Goal: Check status: Check status

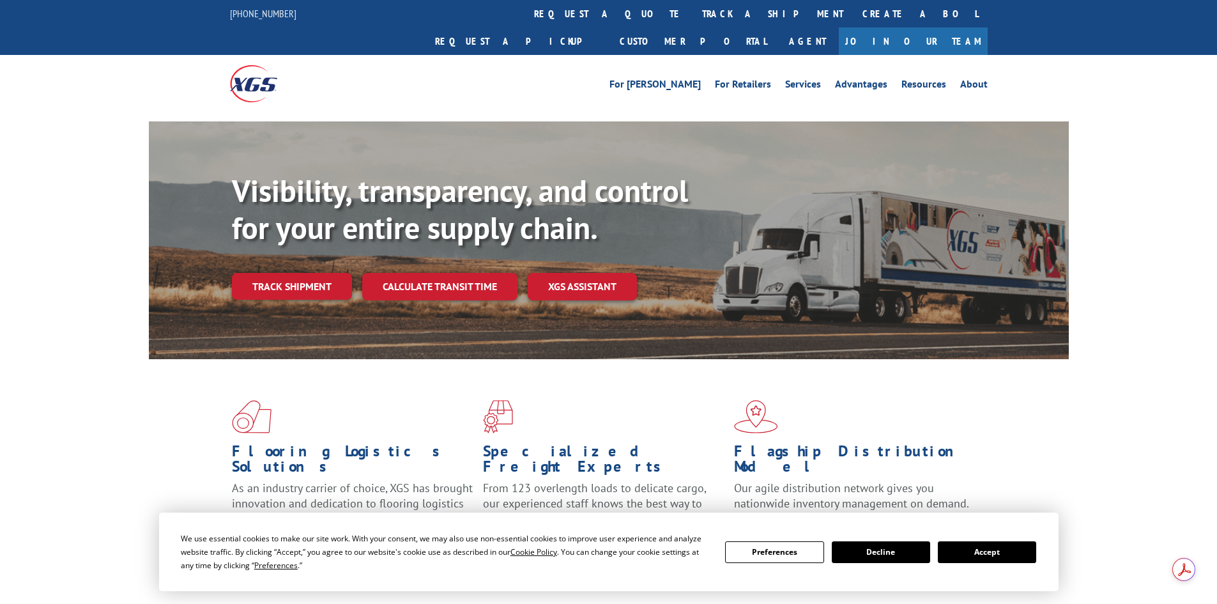
click at [263, 359] on div "Flooring Logistics Solutions As an industry carrier of choice, XGS has brought …" at bounding box center [609, 476] width 920 height 234
click at [302, 273] on link "Track shipment" at bounding box center [292, 286] width 120 height 27
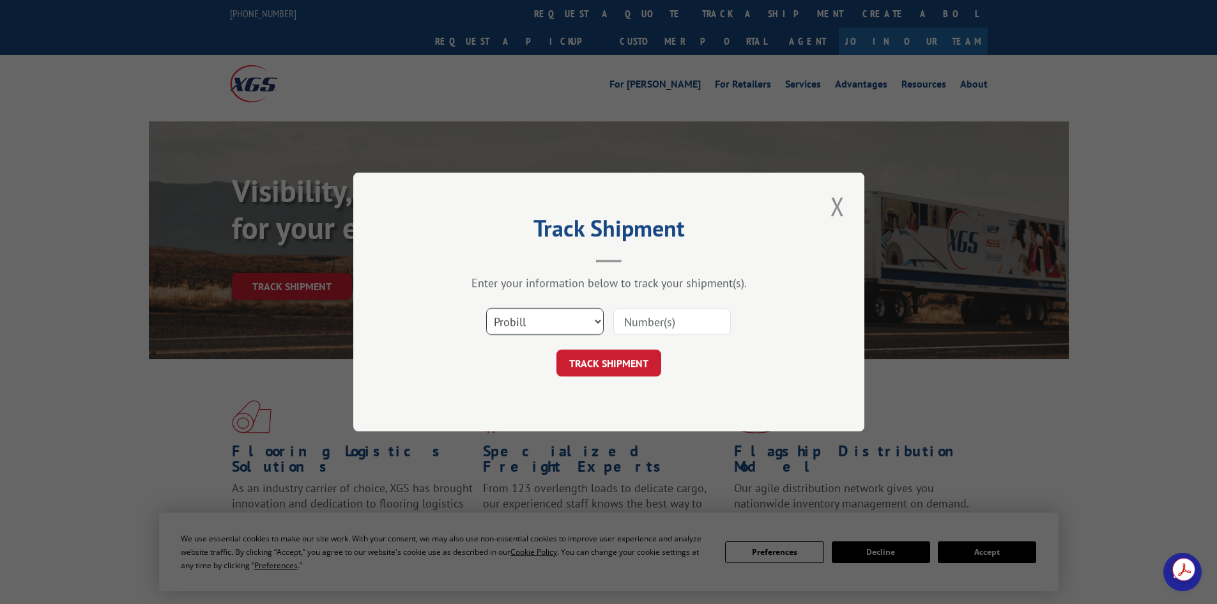
click at [577, 321] on select "Select category... Probill BOL PO" at bounding box center [545, 321] width 118 height 27
select select "bol"
click at [486, 308] on select "Select category... Probill BOL PO" at bounding box center [545, 321] width 118 height 27
click at [630, 325] on input at bounding box center [672, 321] width 118 height 27
paste input "2821411"
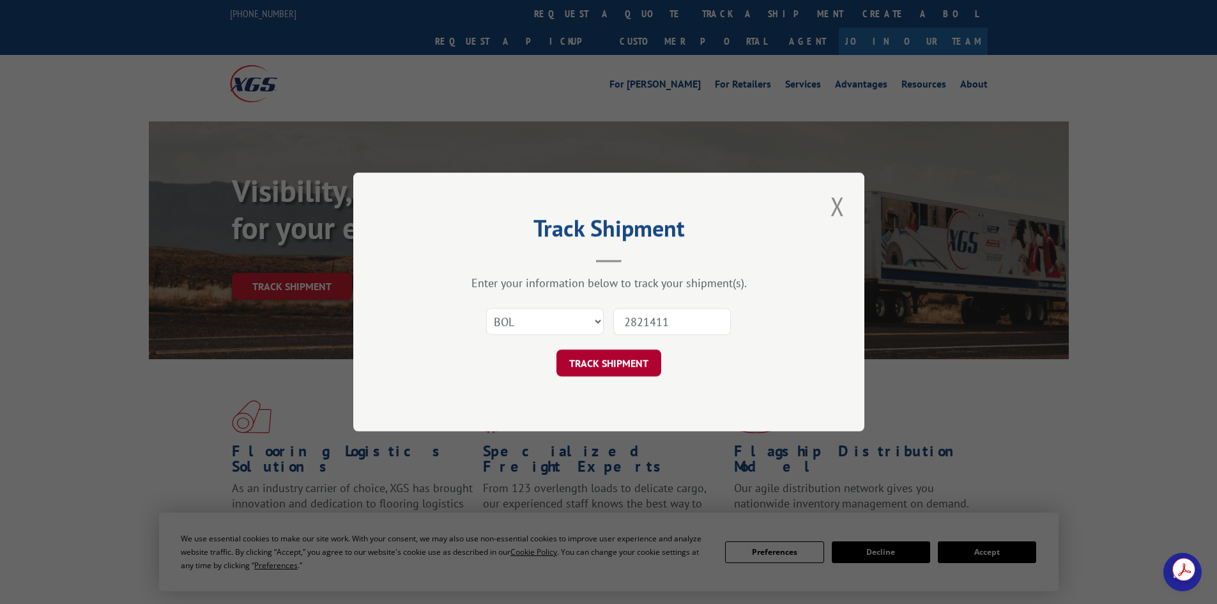
type input "2821411"
click at [600, 358] on button "TRACK SHIPMENT" at bounding box center [608, 362] width 105 height 27
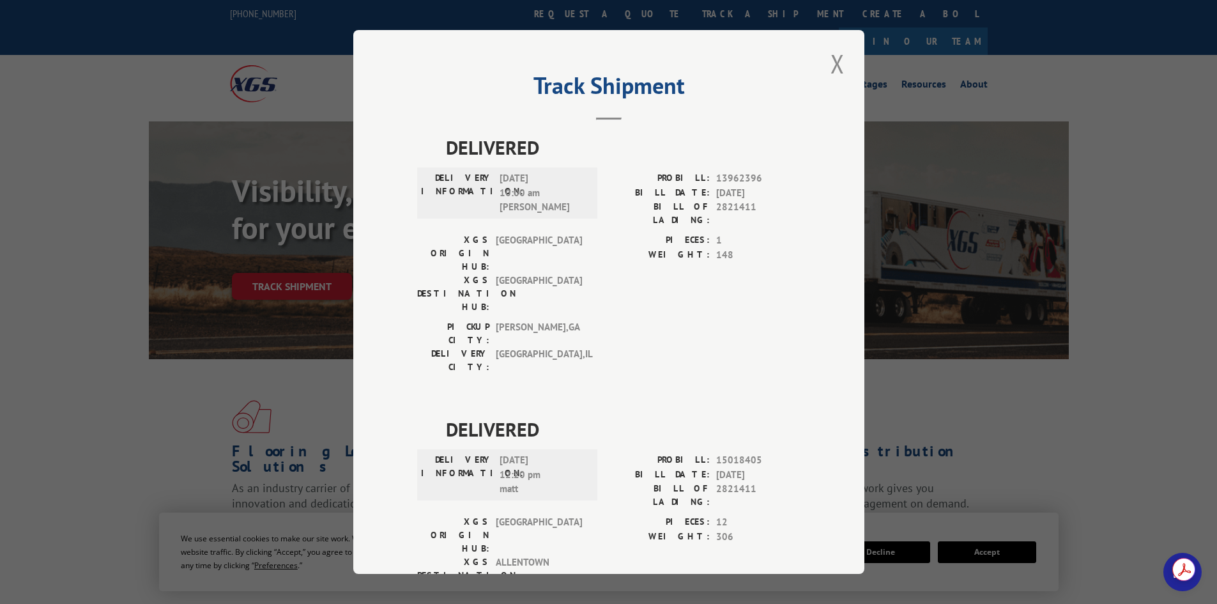
drag, startPoint x: 833, startPoint y: 65, endPoint x: 785, endPoint y: 84, distance: 51.6
click at [831, 65] on button "Close modal" at bounding box center [838, 63] width 22 height 35
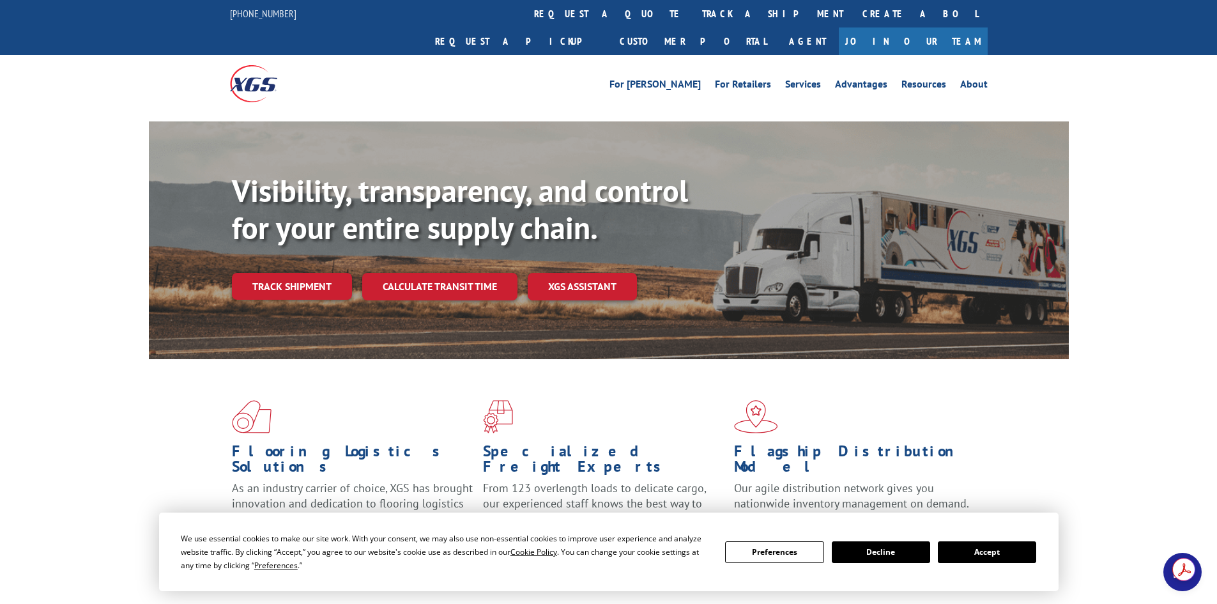
click at [324, 273] on link "Track shipment" at bounding box center [292, 286] width 120 height 27
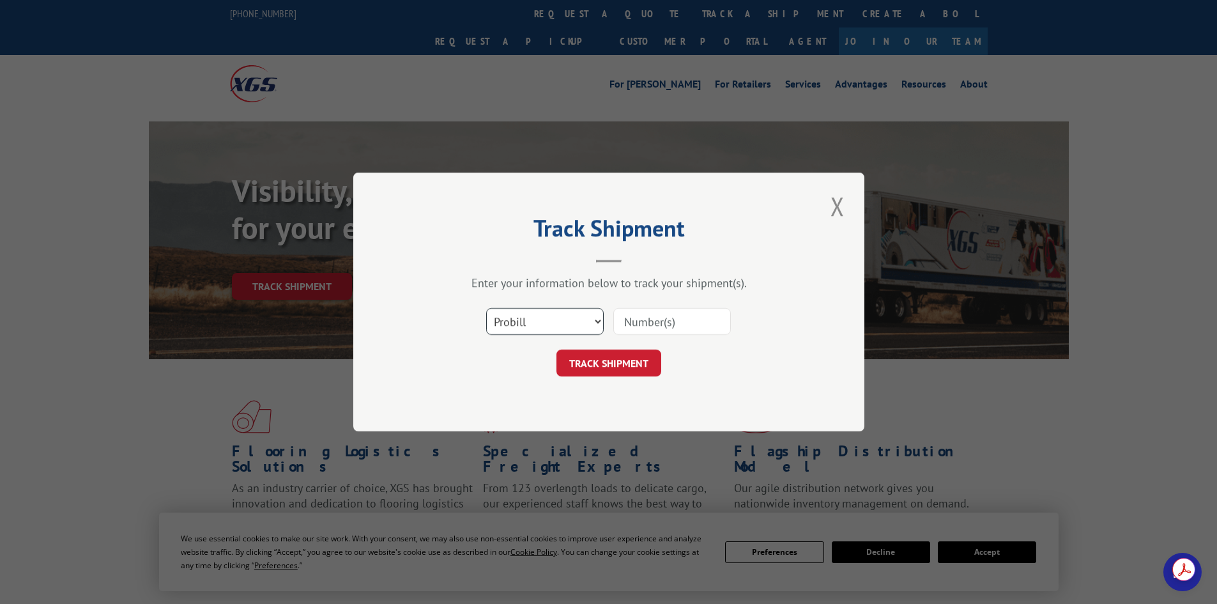
click at [595, 317] on select "Select category... Probill BOL PO" at bounding box center [545, 321] width 118 height 27
select select "bol"
click at [486, 308] on select "Select category... Probill BOL PO" at bounding box center [545, 321] width 118 height 27
click at [678, 317] on input at bounding box center [672, 321] width 118 height 27
paste input "BOL 2813488"
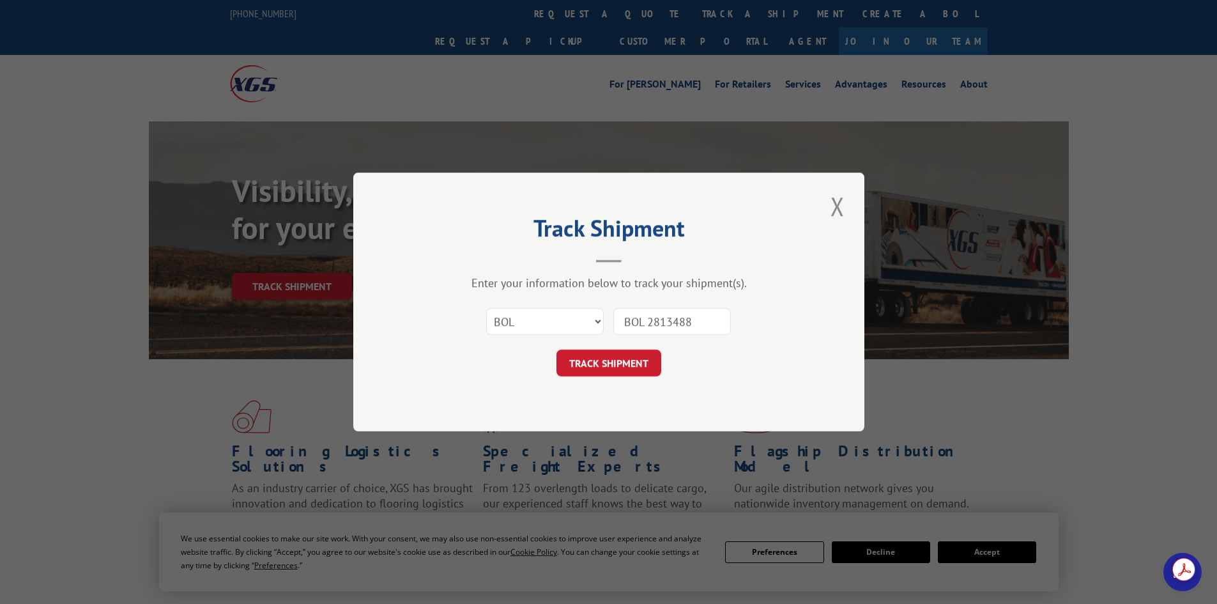
click at [649, 319] on input "BOL 2813488" at bounding box center [672, 321] width 118 height 27
type input "2813488"
click at [618, 359] on button "TRACK SHIPMENT" at bounding box center [608, 362] width 105 height 27
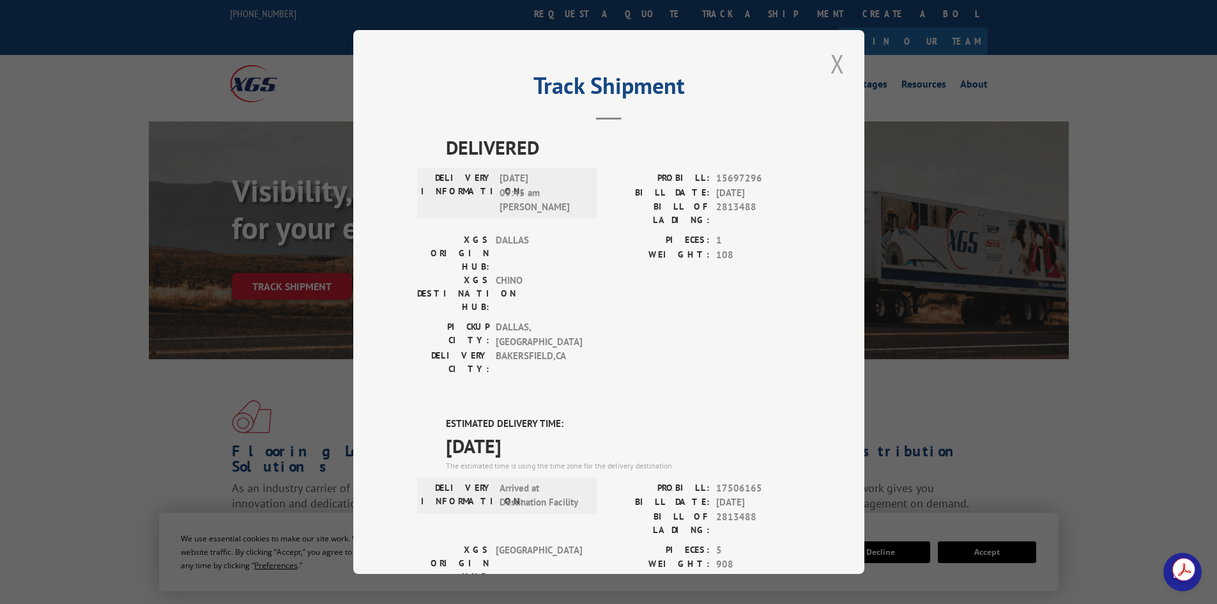
click at [829, 61] on button "Close modal" at bounding box center [838, 63] width 22 height 35
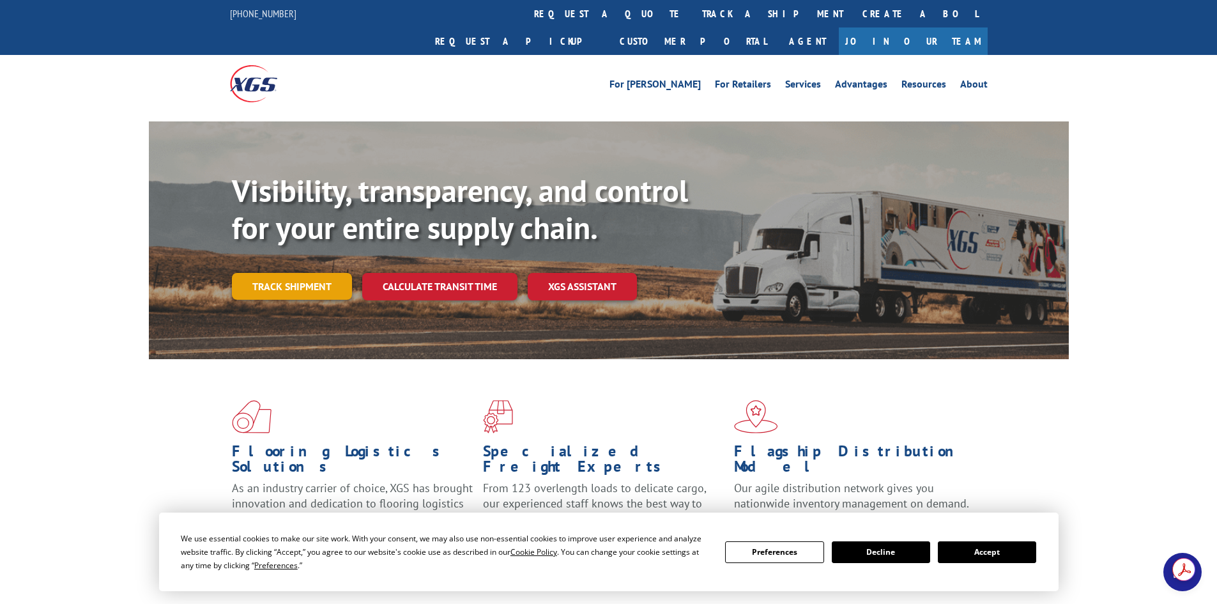
click at [298, 273] on link "Track shipment" at bounding box center [292, 286] width 120 height 27
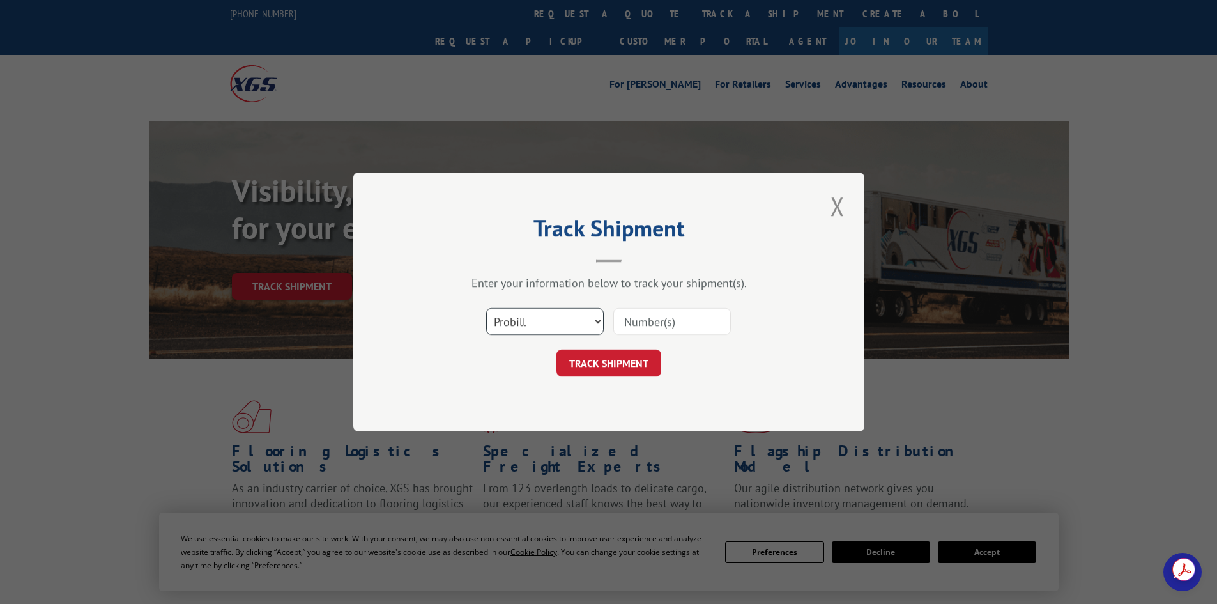
click at [594, 321] on select "Select category... Probill BOL PO" at bounding box center [545, 321] width 118 height 27
select select "bol"
click at [486, 308] on select "Select category... Probill BOL PO" at bounding box center [545, 321] width 118 height 27
click at [670, 321] on input at bounding box center [672, 321] width 118 height 27
paste input "BOL 2815822"
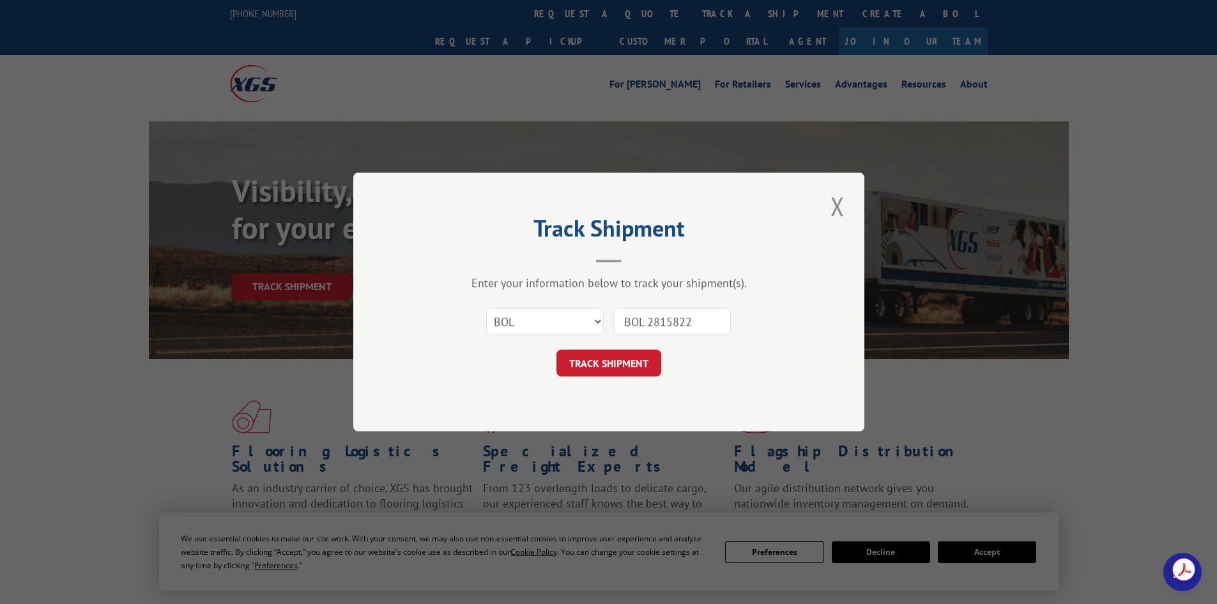
click at [648, 318] on input "BOL 2815822" at bounding box center [672, 321] width 118 height 27
type input "2815822"
click at [601, 360] on button "TRACK SHIPMENT" at bounding box center [608, 362] width 105 height 27
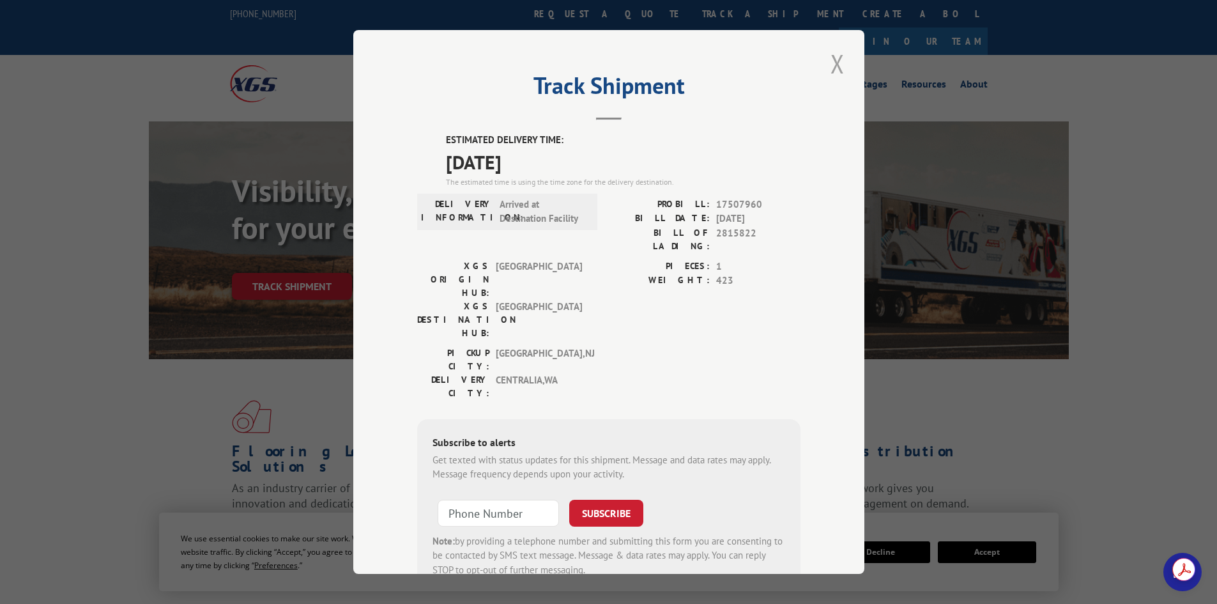
click at [835, 68] on button "Close modal" at bounding box center [838, 63] width 22 height 35
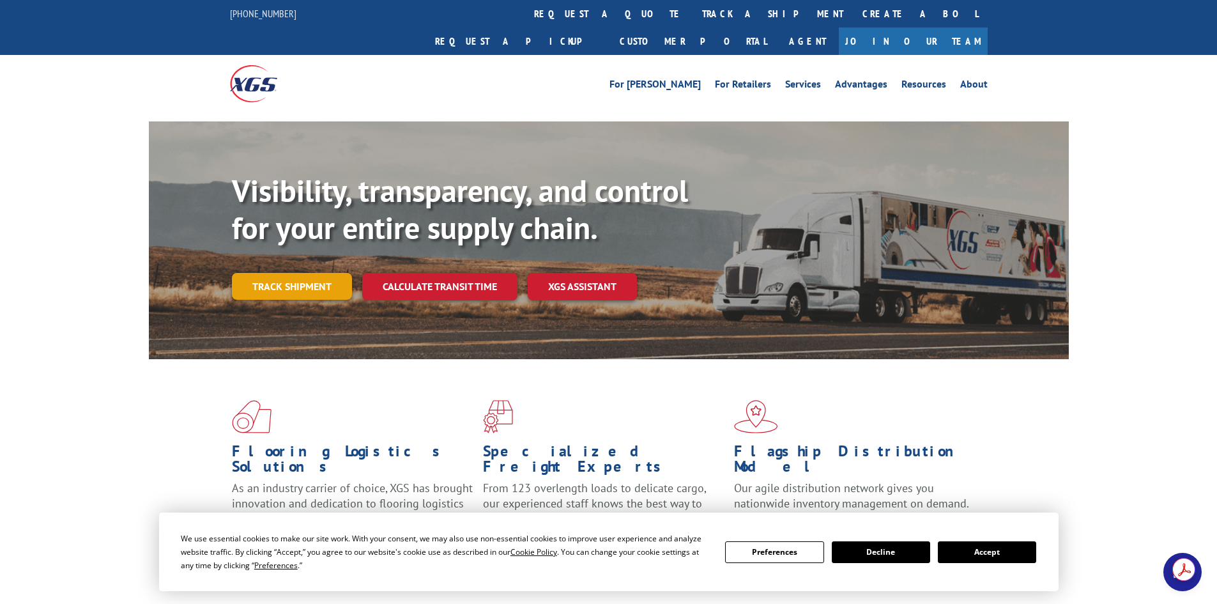
click at [306, 273] on link "Track shipment" at bounding box center [292, 286] width 120 height 27
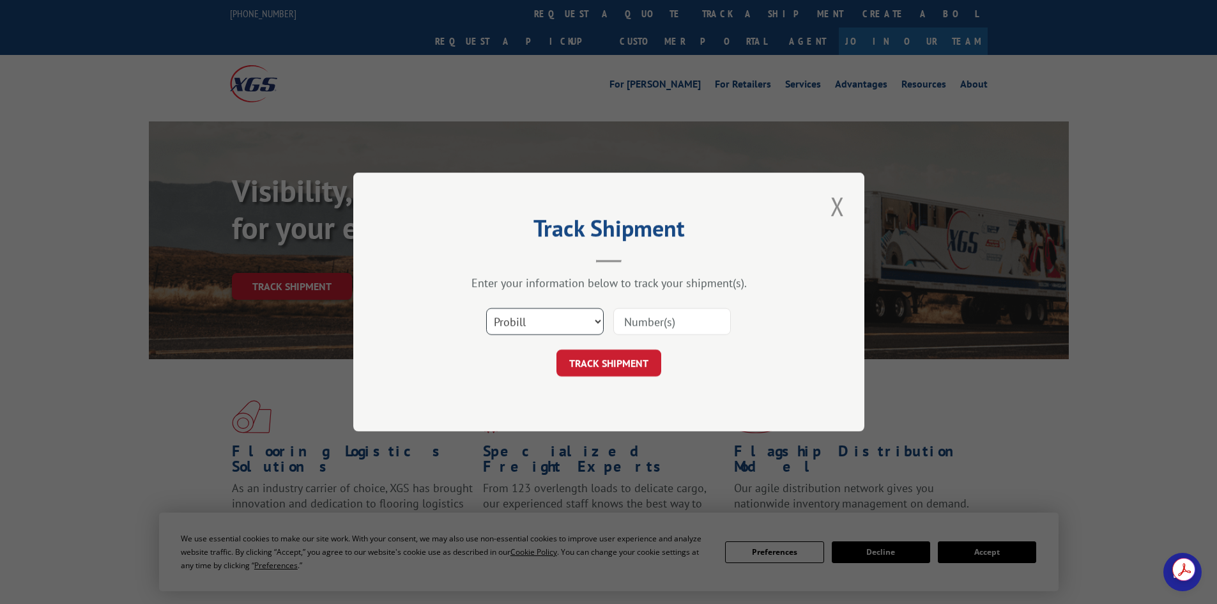
click at [591, 320] on select "Select category... Probill BOL PO" at bounding box center [545, 321] width 118 height 27
select select "bol"
click at [486, 308] on select "Select category... Probill BOL PO" at bounding box center [545, 321] width 118 height 27
click at [659, 319] on input at bounding box center [672, 321] width 118 height 27
paste input "2822238"
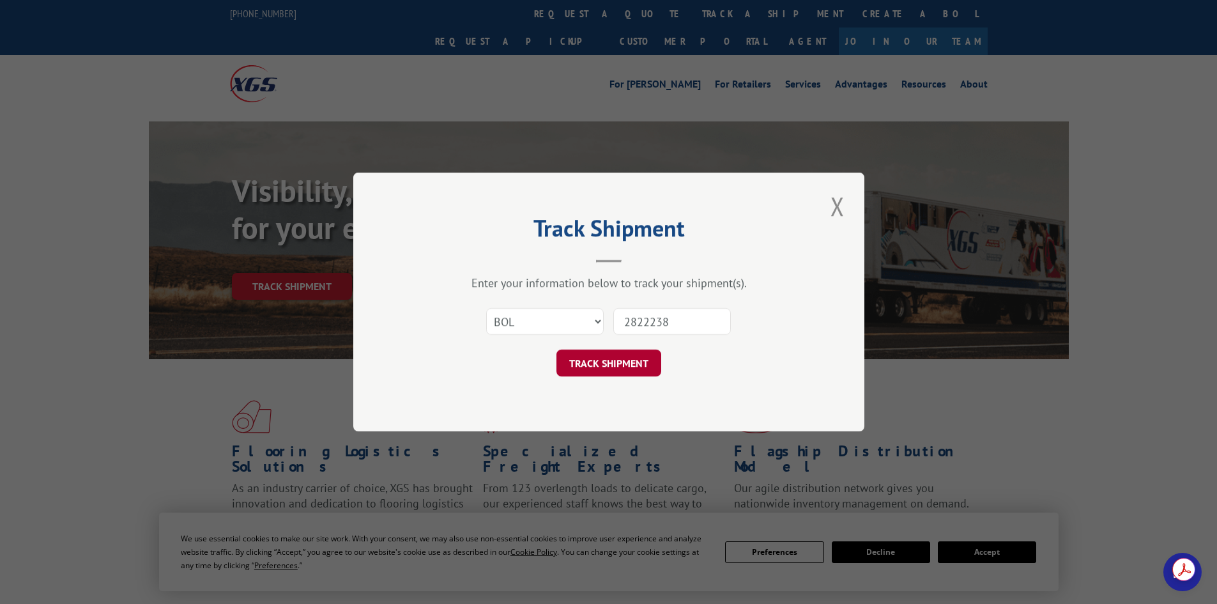
type input "2822238"
click at [599, 372] on button "TRACK SHIPMENT" at bounding box center [608, 362] width 105 height 27
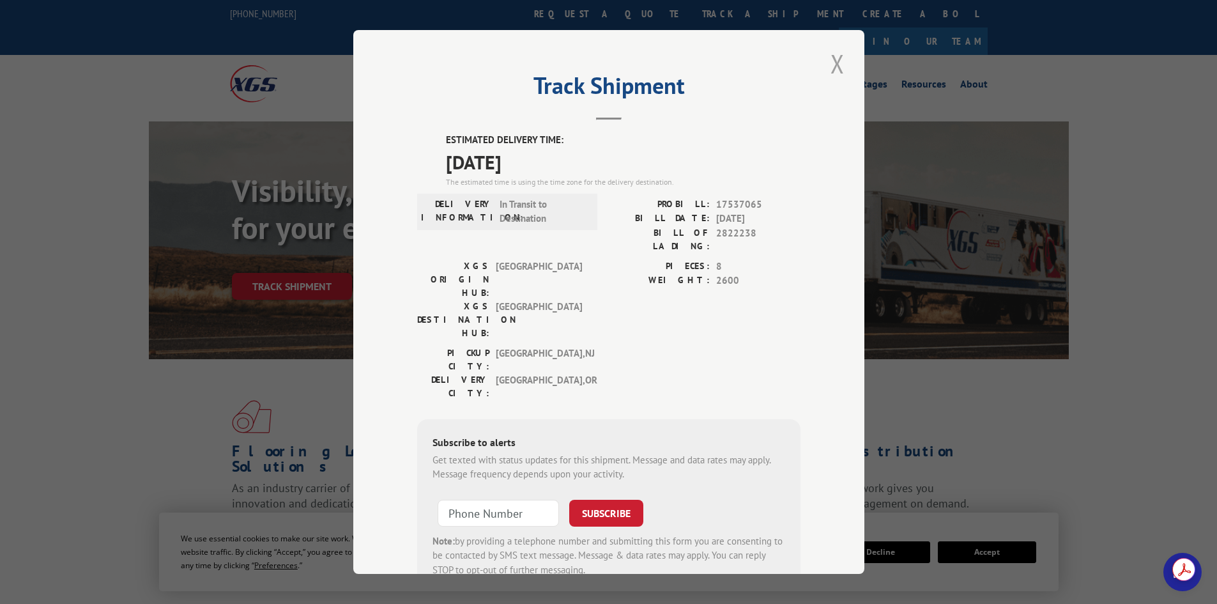
click at [832, 66] on button "Close modal" at bounding box center [838, 63] width 22 height 35
